Goal: Check status: Check status

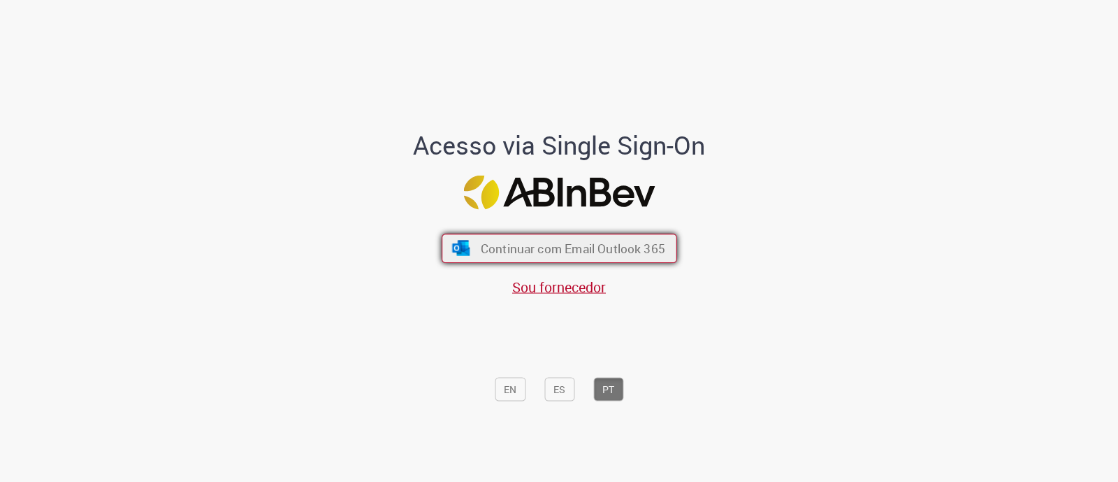
click at [545, 243] on span "Continuar com Email Outlook 365" at bounding box center [572, 248] width 185 height 16
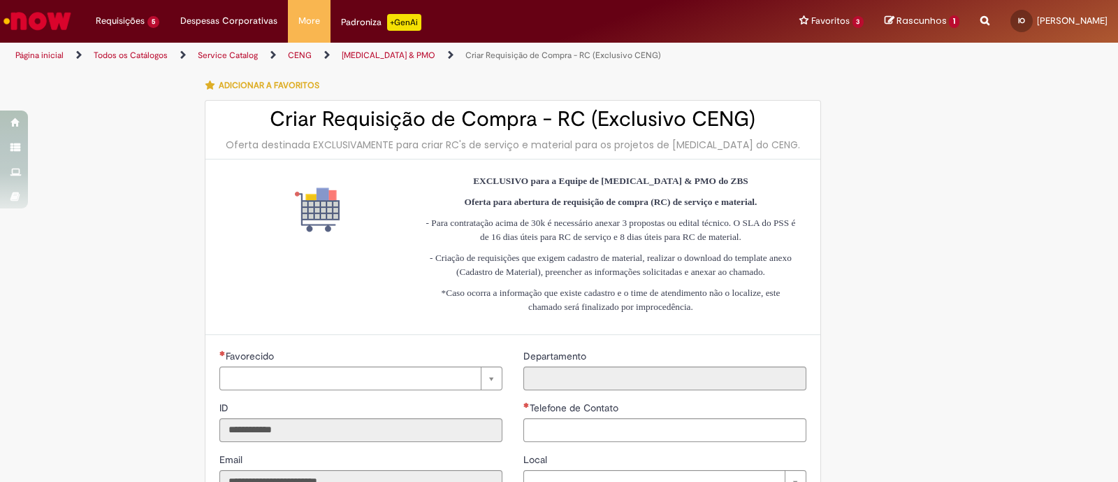
type input "**********"
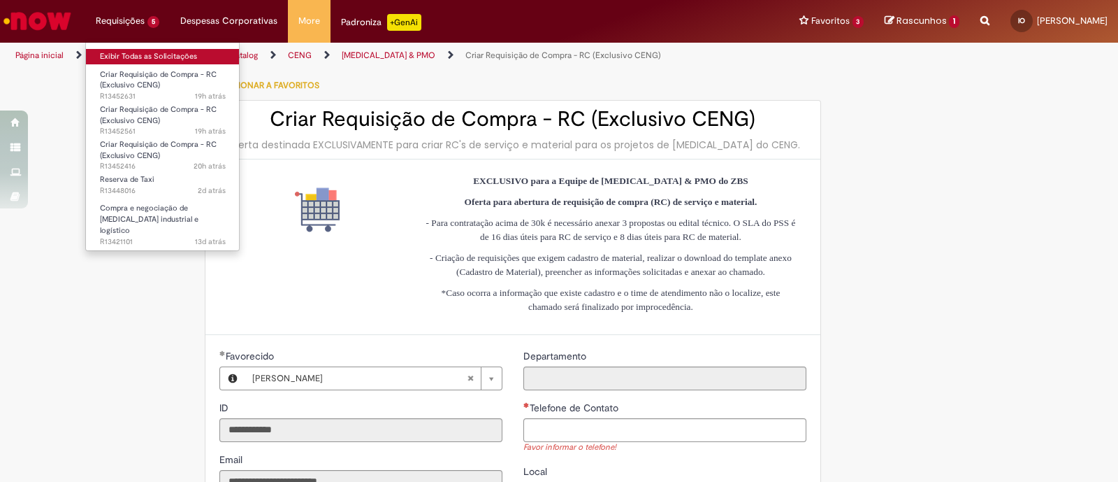
click at [159, 57] on link "Exibir Todas as Solicitações" at bounding box center [163, 56] width 154 height 15
